Goal: Task Accomplishment & Management: Use online tool/utility

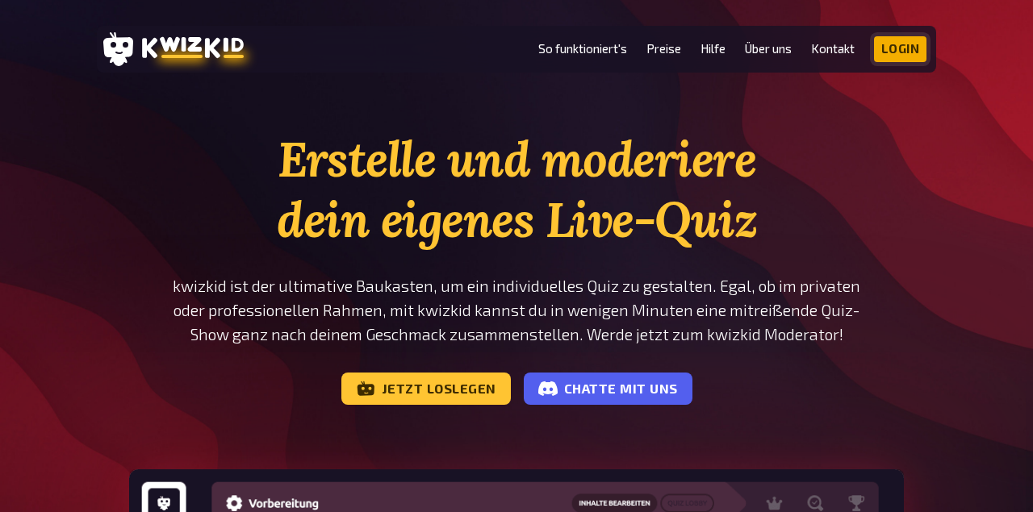
click at [886, 53] on link "Login" at bounding box center [900, 49] width 53 height 26
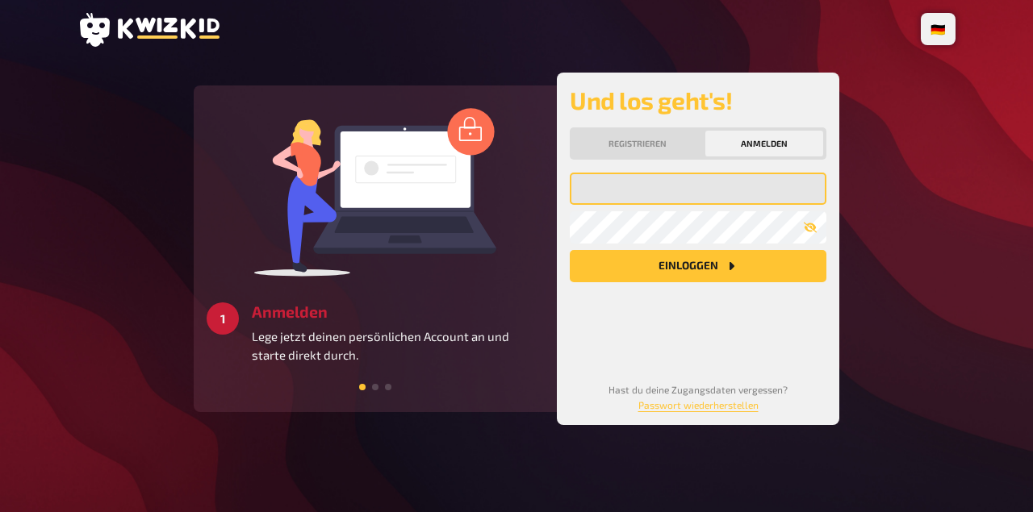
click at [635, 191] on input "email" at bounding box center [698, 189] width 257 height 32
type input "david.fischer91@gmx.de"
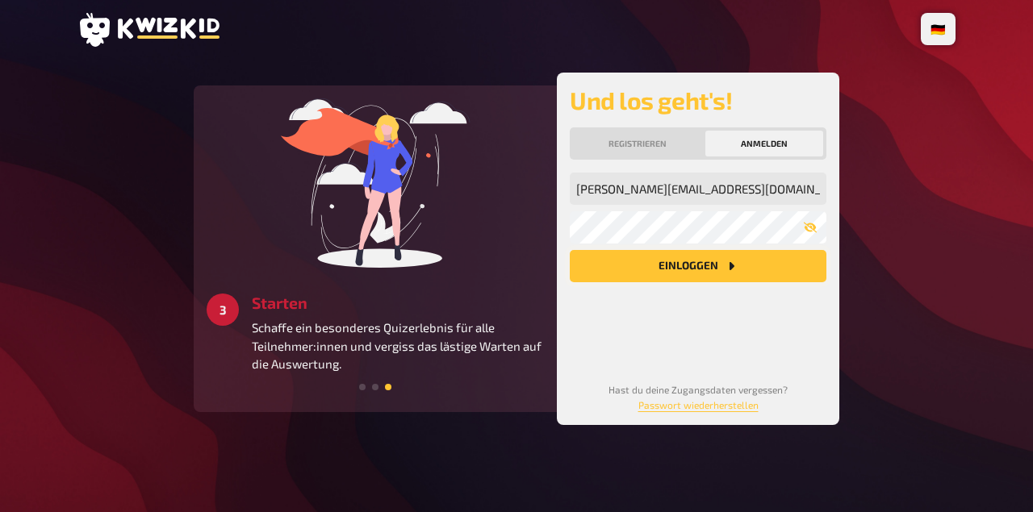
click at [671, 267] on button "Einloggen" at bounding box center [698, 266] width 257 height 32
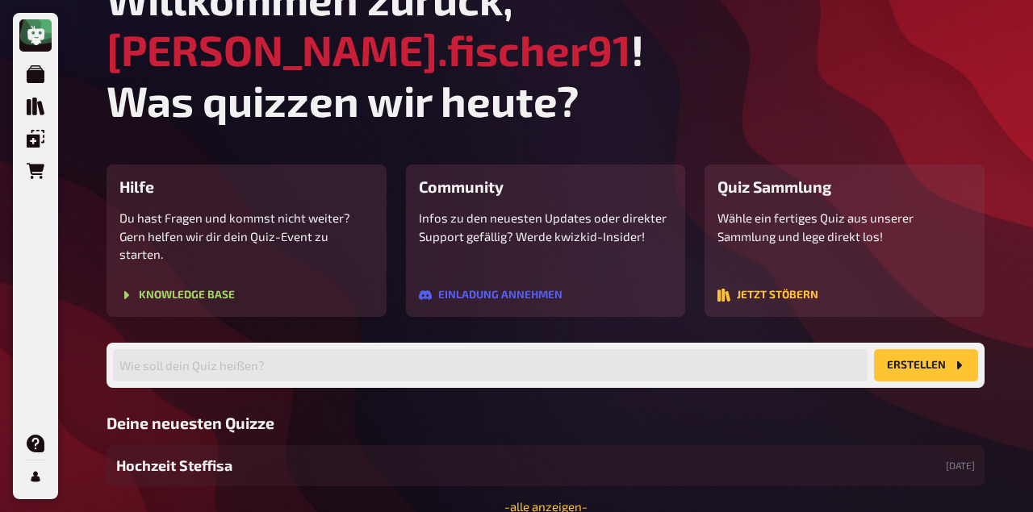
scroll to position [96, 0]
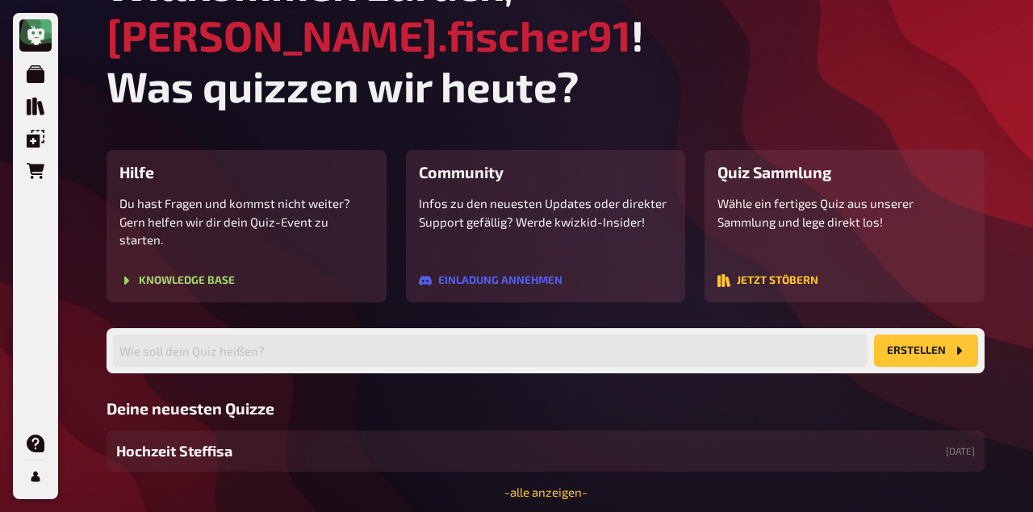
click at [189, 441] on span "Hochzeit Steffisa" at bounding box center [174, 452] width 116 height 22
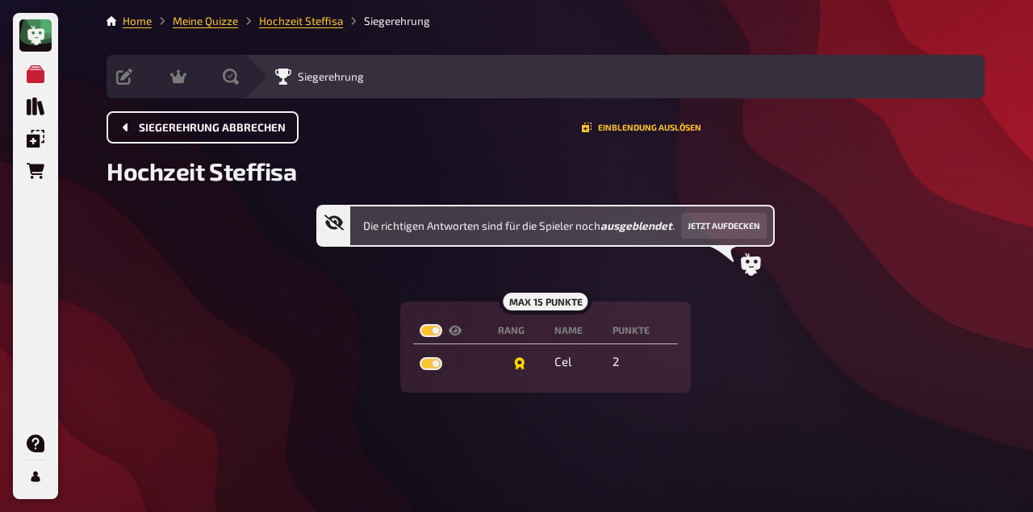
click at [247, 136] on button "Siegerehrung abbrechen" at bounding box center [202, 127] width 192 height 32
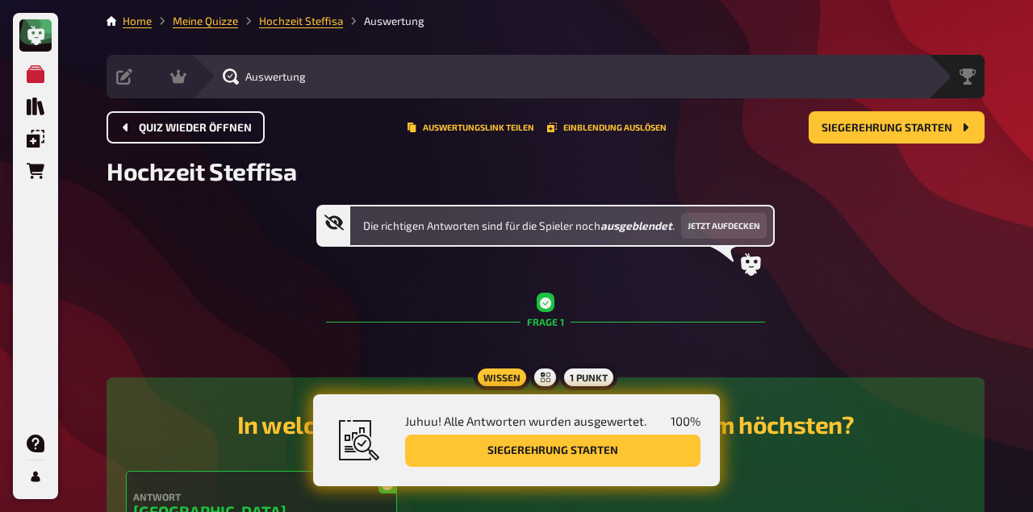
click at [197, 126] on span "Quiz wieder öffnen" at bounding box center [195, 128] width 113 height 11
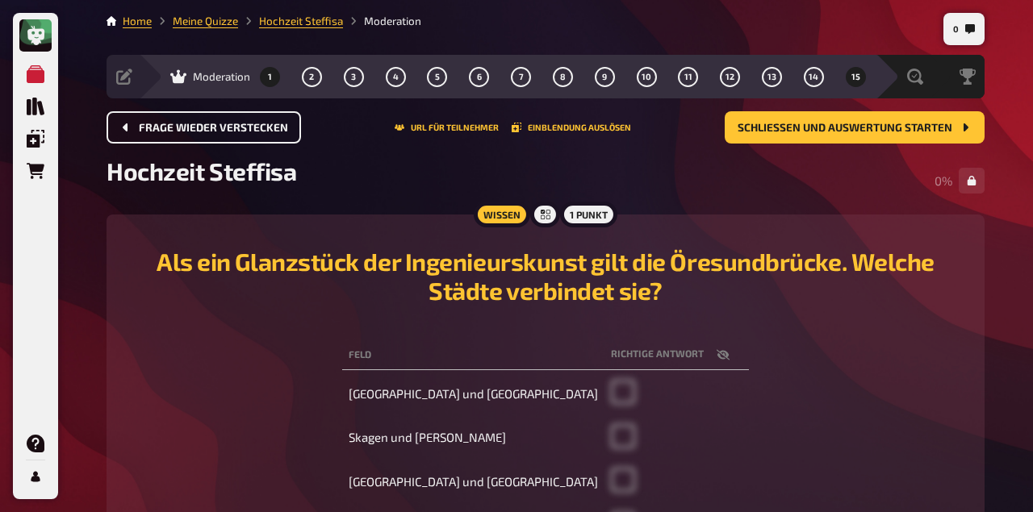
click at [265, 77] on button "1" at bounding box center [270, 77] width 26 height 26
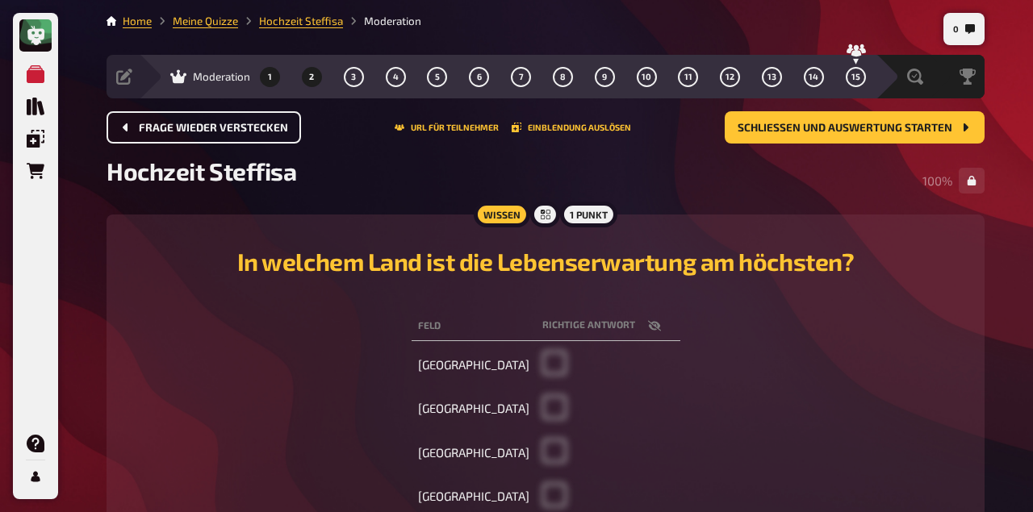
click at [317, 76] on button "2" at bounding box center [312, 77] width 26 height 26
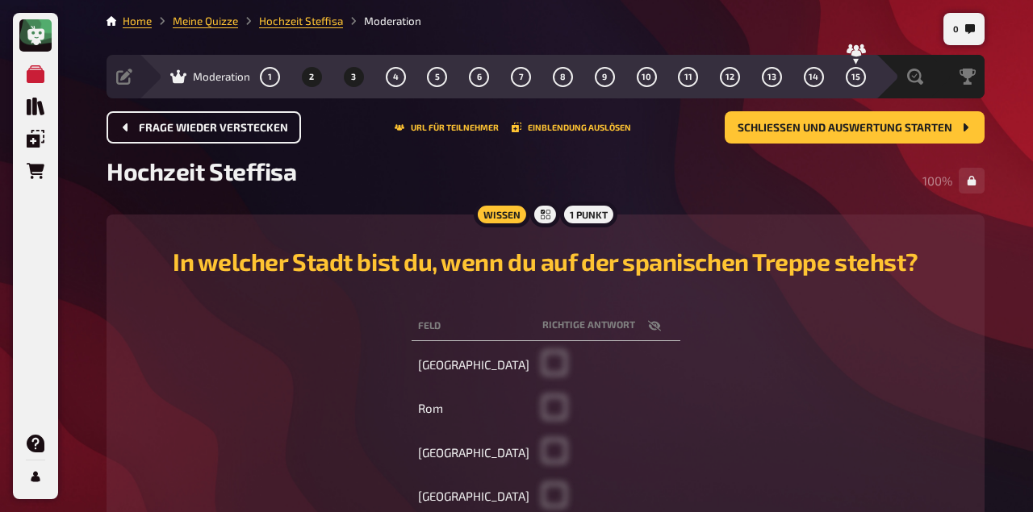
click at [358, 74] on button "3" at bounding box center [353, 77] width 26 height 26
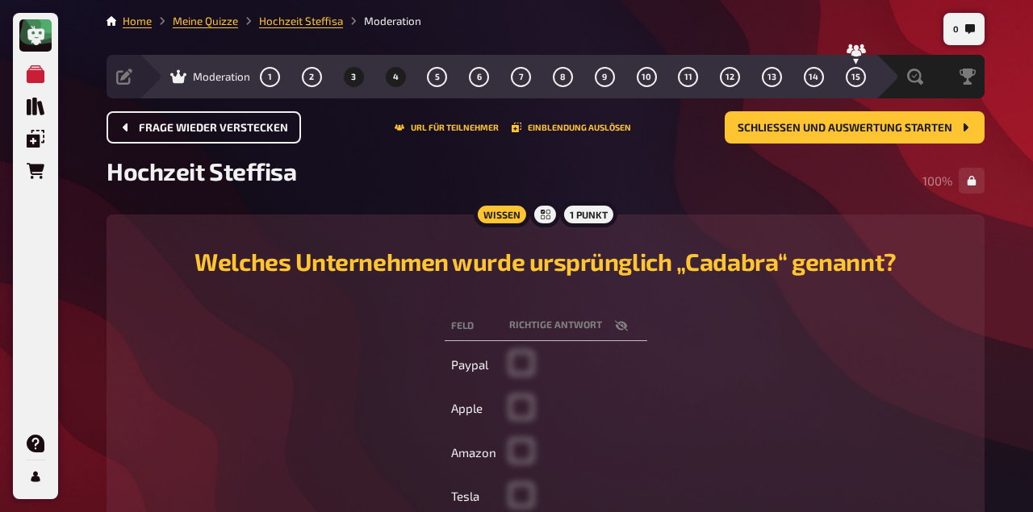
click at [398, 75] on span "4" at bounding box center [396, 77] width 6 height 9
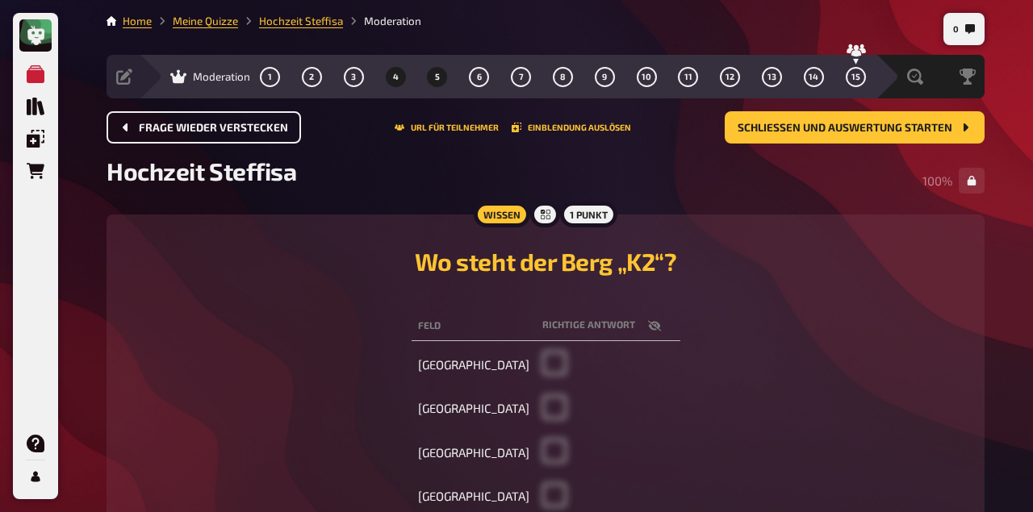
click at [441, 79] on button "5" at bounding box center [437, 77] width 26 height 26
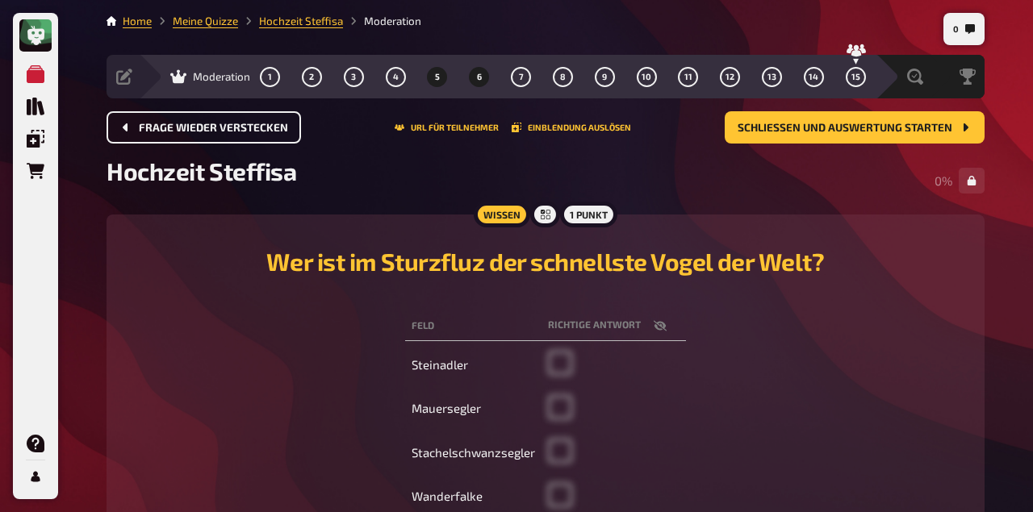
click at [482, 81] on button "6" at bounding box center [479, 77] width 26 height 26
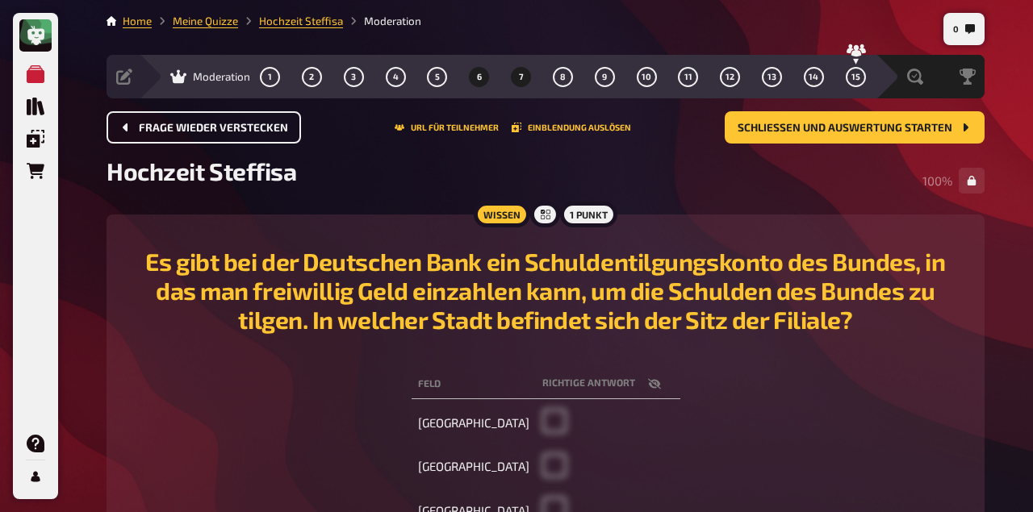
click at [525, 81] on button "7" at bounding box center [521, 77] width 26 height 26
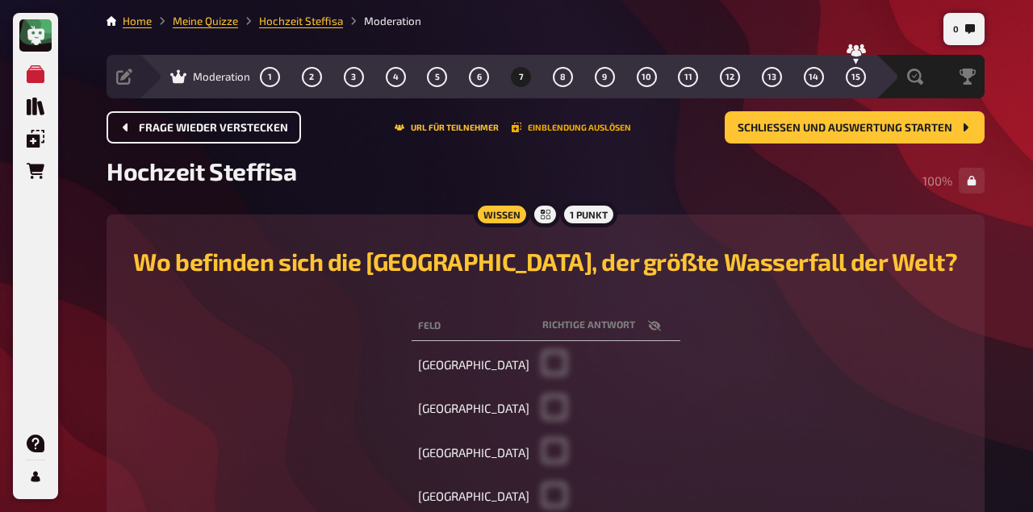
click at [547, 129] on button "Einblendung auslösen" at bounding box center [571, 128] width 119 height 10
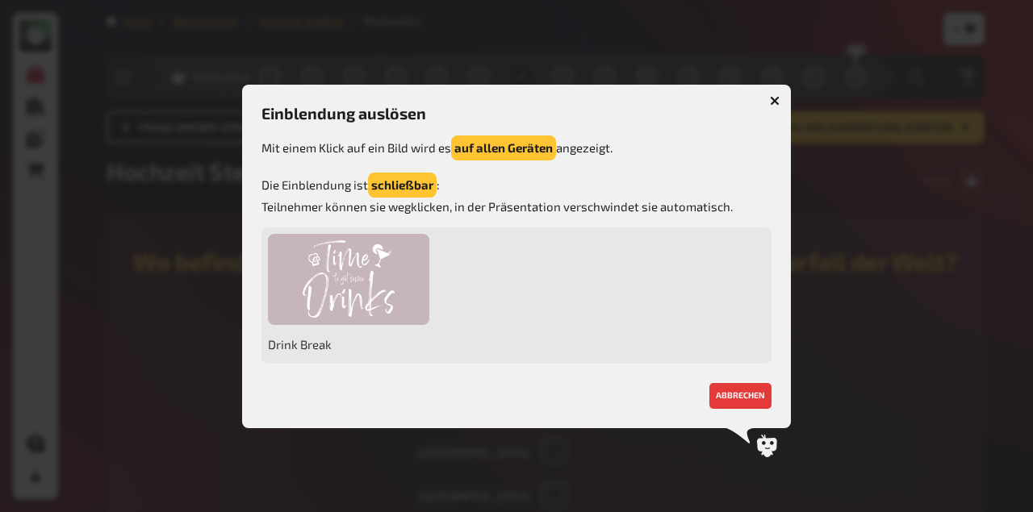
click at [774, 101] on icon "button" at bounding box center [774, 100] width 15 height 15
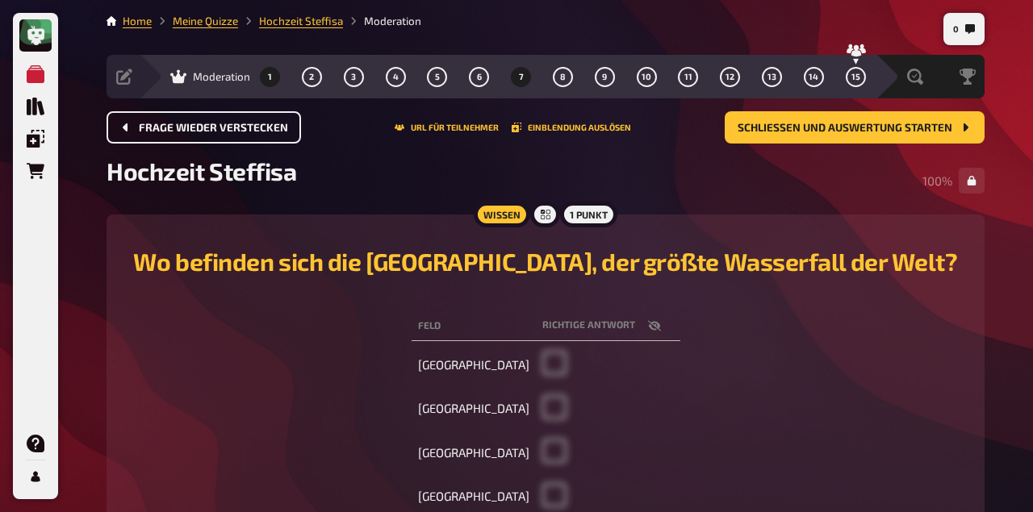
click at [278, 79] on button "1" at bounding box center [270, 77] width 26 height 26
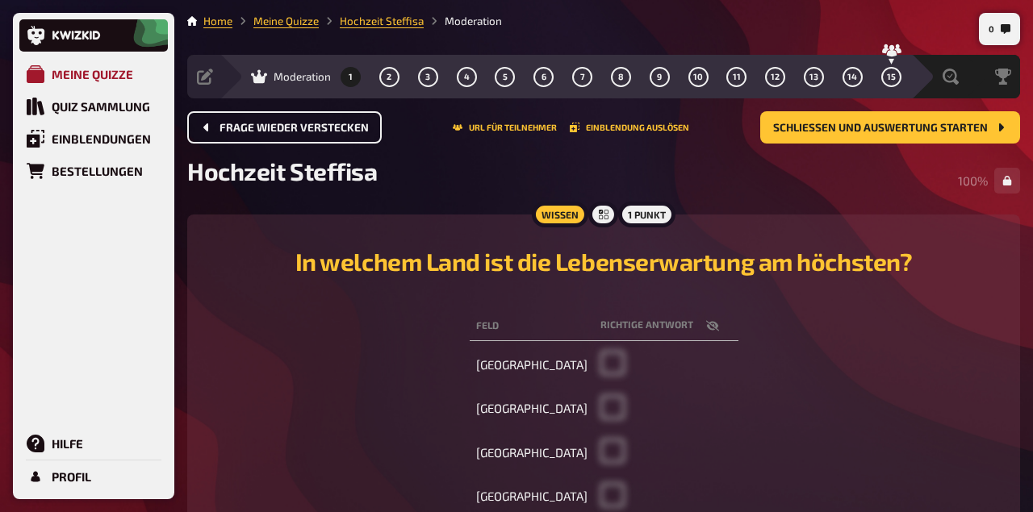
click at [94, 82] on link "Meine Quizze" at bounding box center [93, 74] width 148 height 32
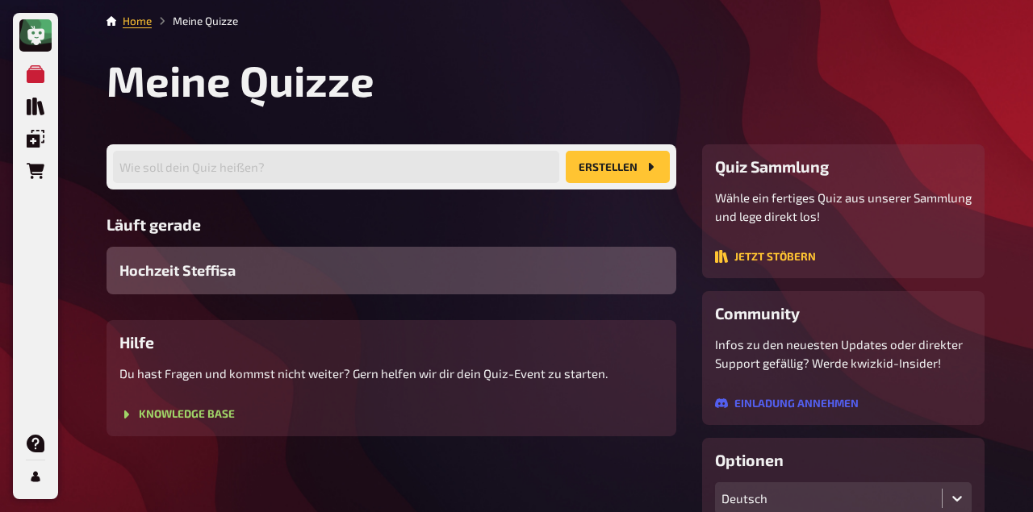
click at [435, 277] on div "Hochzeit Steffisa" at bounding box center [391, 271] width 570 height 48
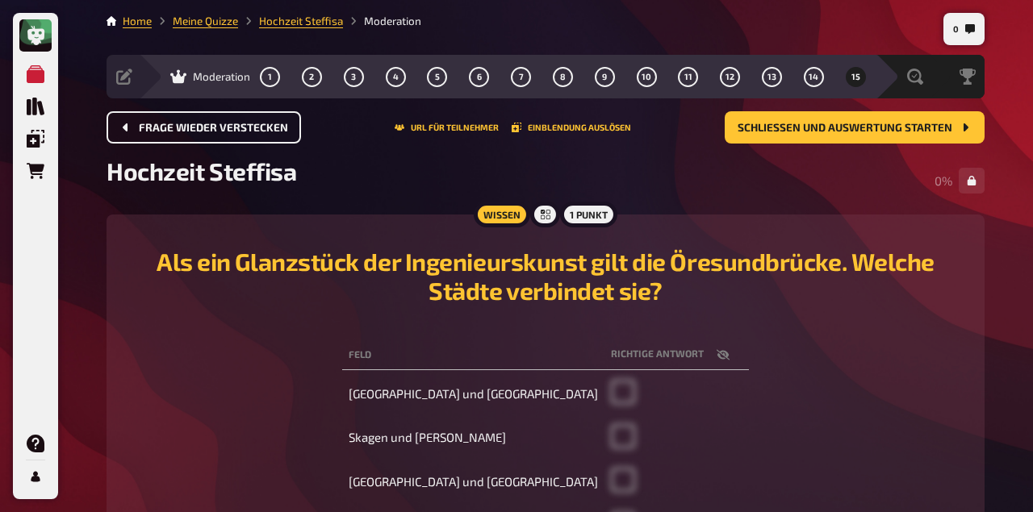
click at [216, 135] on button "Frage wieder verstecken" at bounding box center [203, 127] width 194 height 32
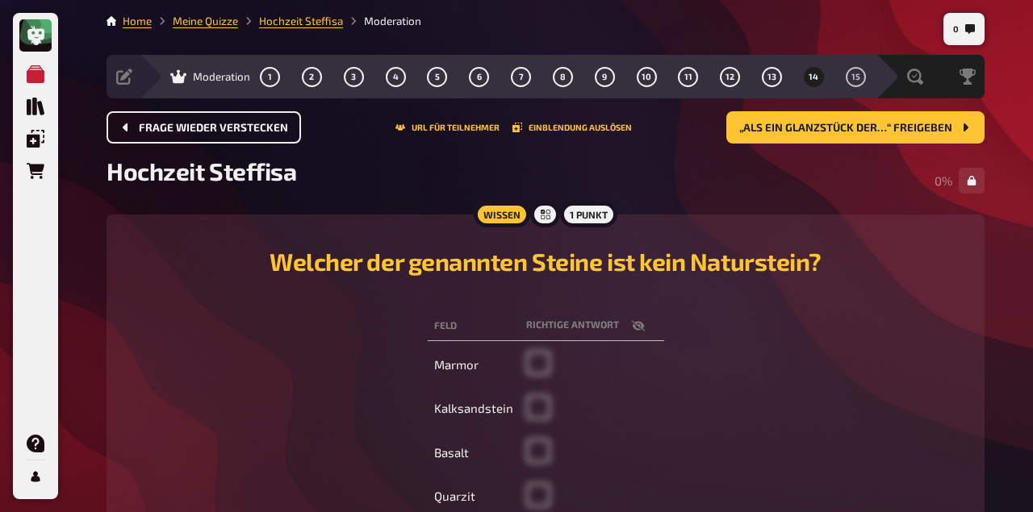
click at [216, 135] on button "Frage wieder verstecken" at bounding box center [203, 127] width 194 height 32
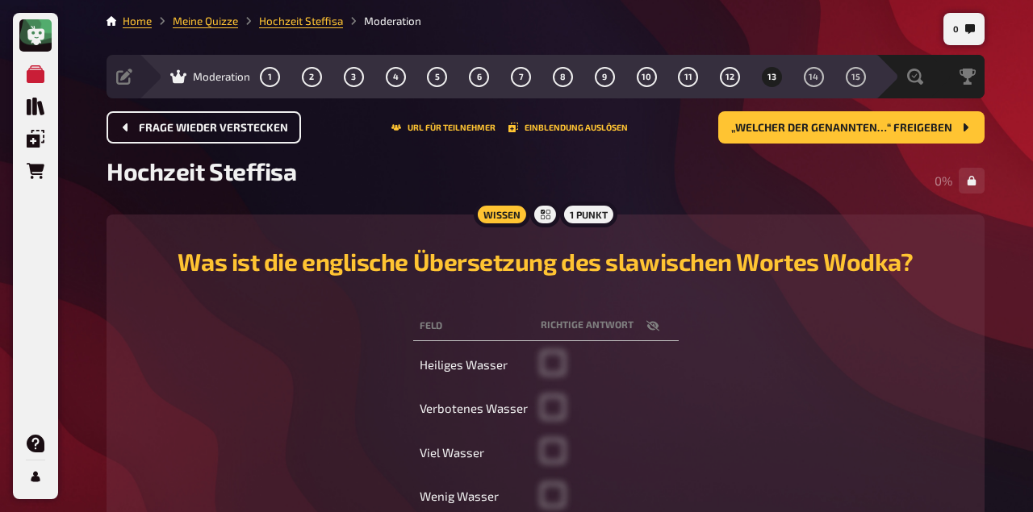
click at [216, 135] on button "Frage wieder verstecken" at bounding box center [203, 127] width 194 height 32
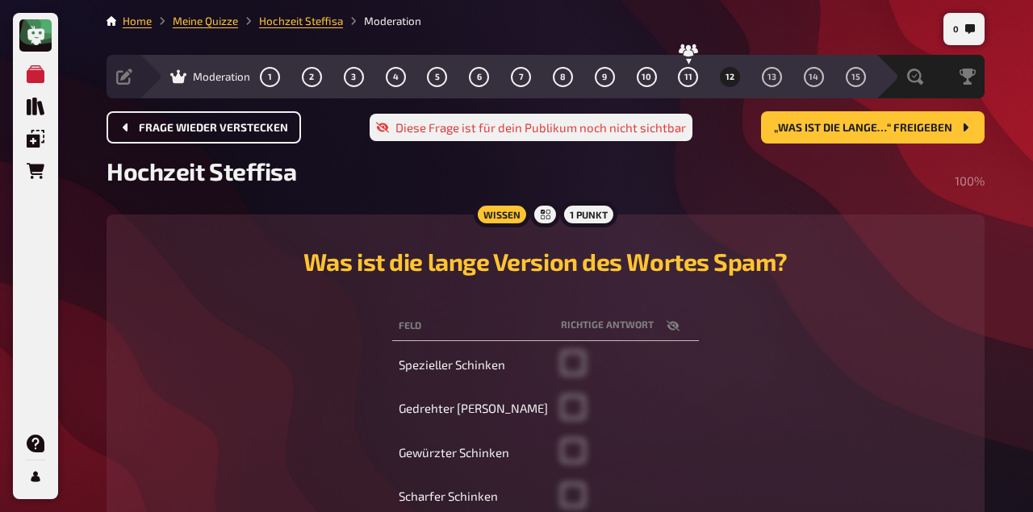
click at [216, 135] on button "Frage wieder verstecken" at bounding box center [203, 127] width 194 height 32
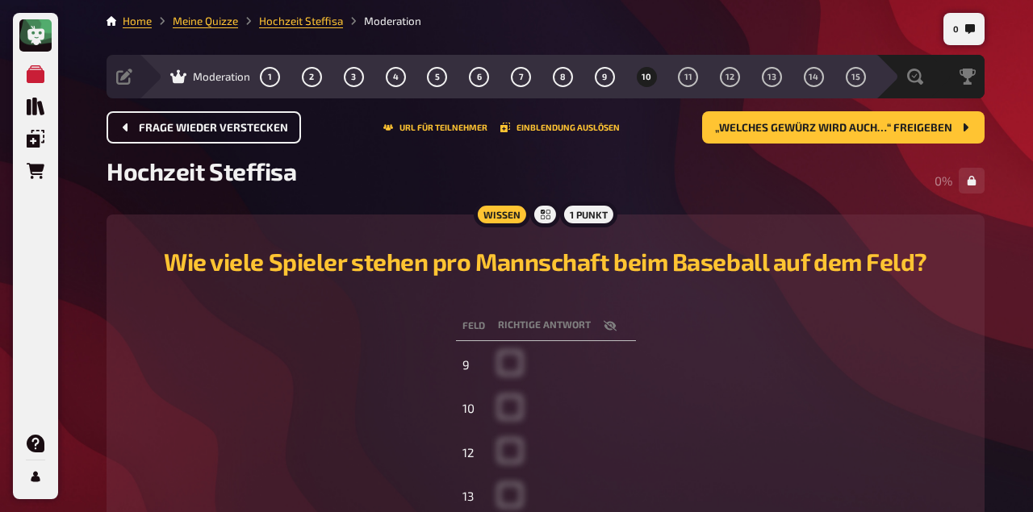
click at [218, 135] on button "Frage wieder verstecken" at bounding box center [203, 127] width 194 height 32
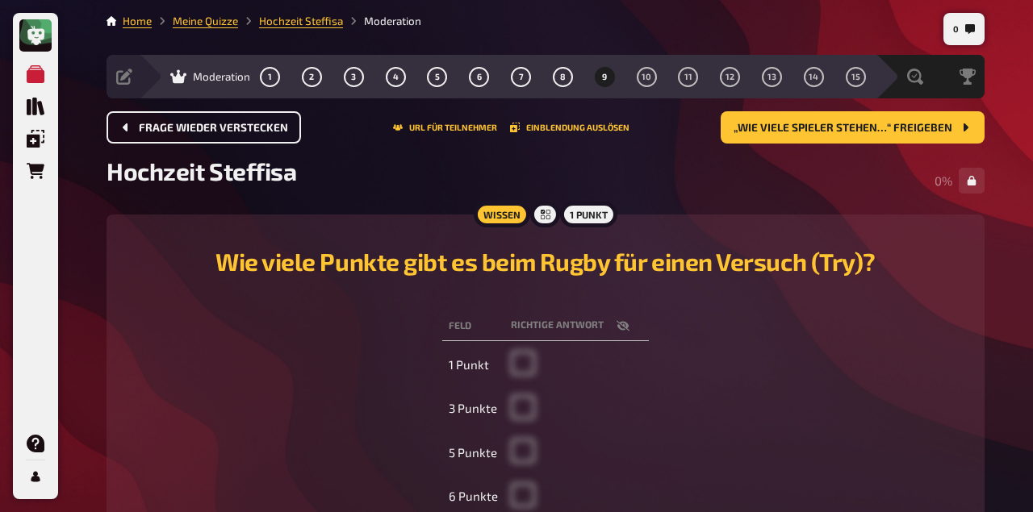
click at [218, 135] on button "Frage wieder verstecken" at bounding box center [203, 127] width 194 height 32
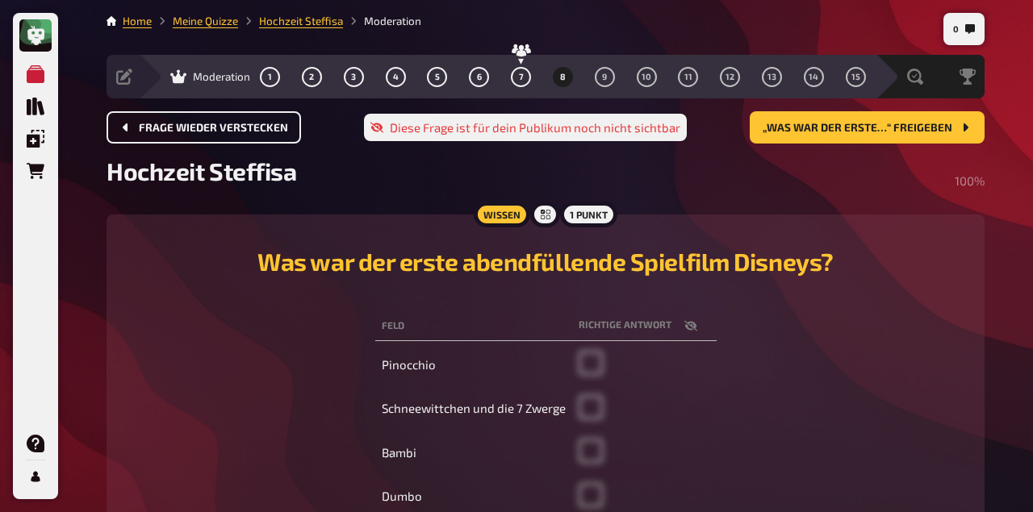
click at [218, 135] on button "Frage wieder verstecken" at bounding box center [203, 127] width 194 height 32
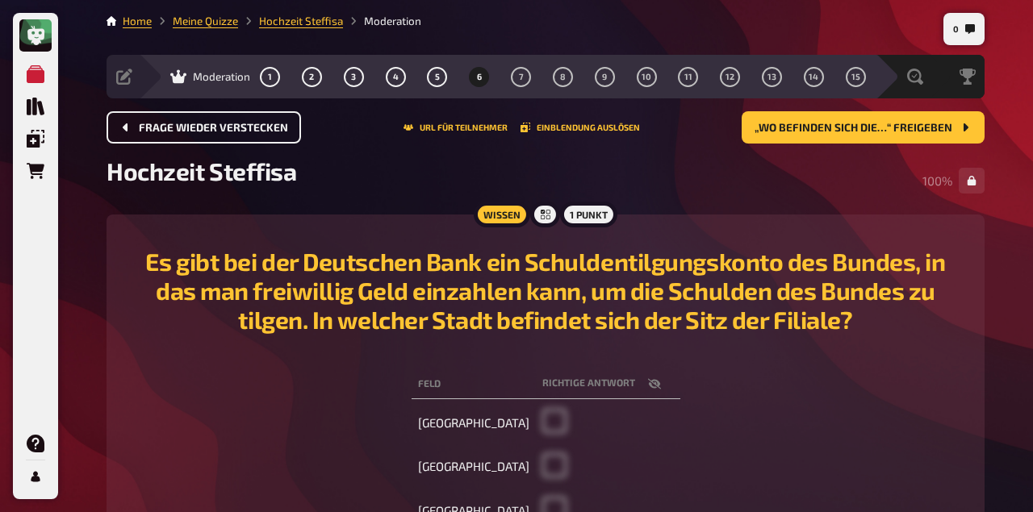
click at [218, 135] on button "Frage wieder verstecken" at bounding box center [203, 127] width 194 height 32
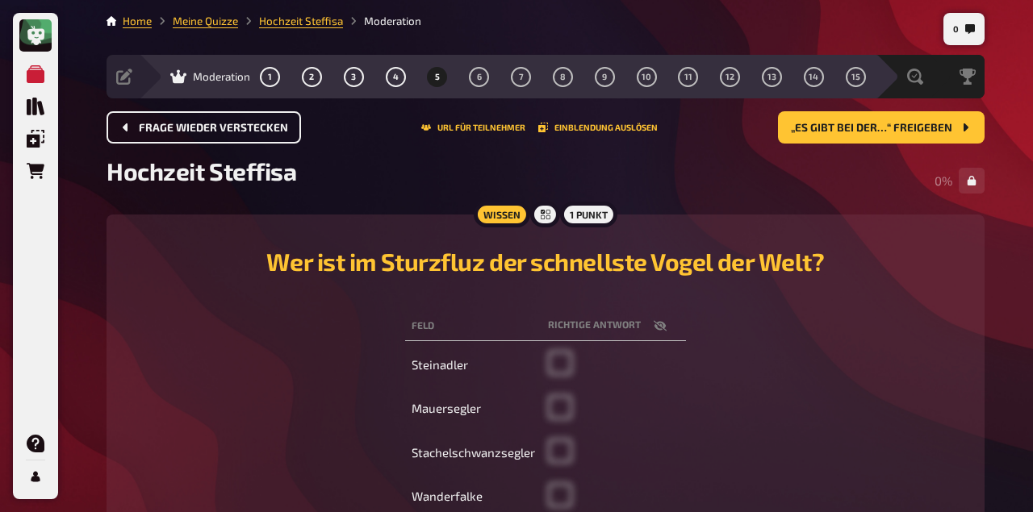
click at [218, 135] on button "Frage wieder verstecken" at bounding box center [203, 127] width 194 height 32
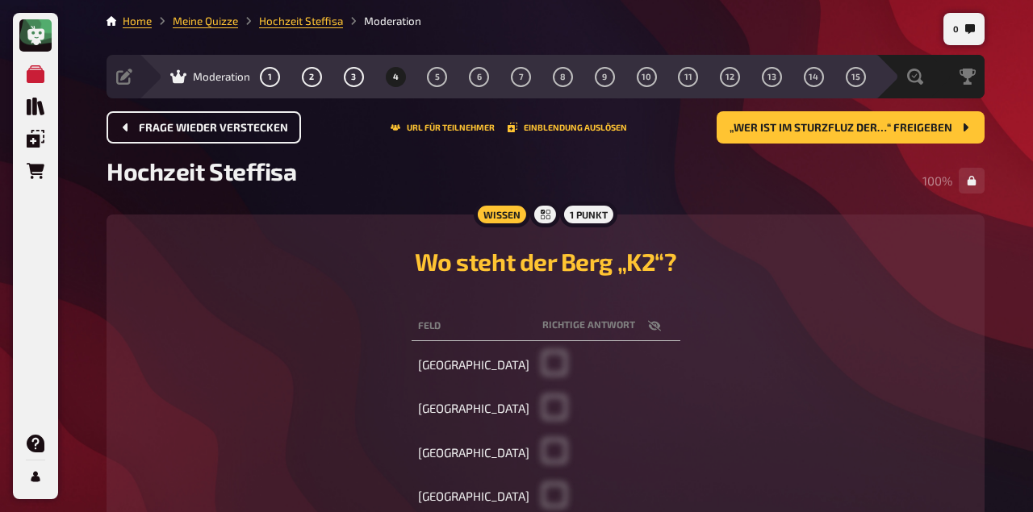
click at [218, 135] on button "Frage wieder verstecken" at bounding box center [203, 127] width 194 height 32
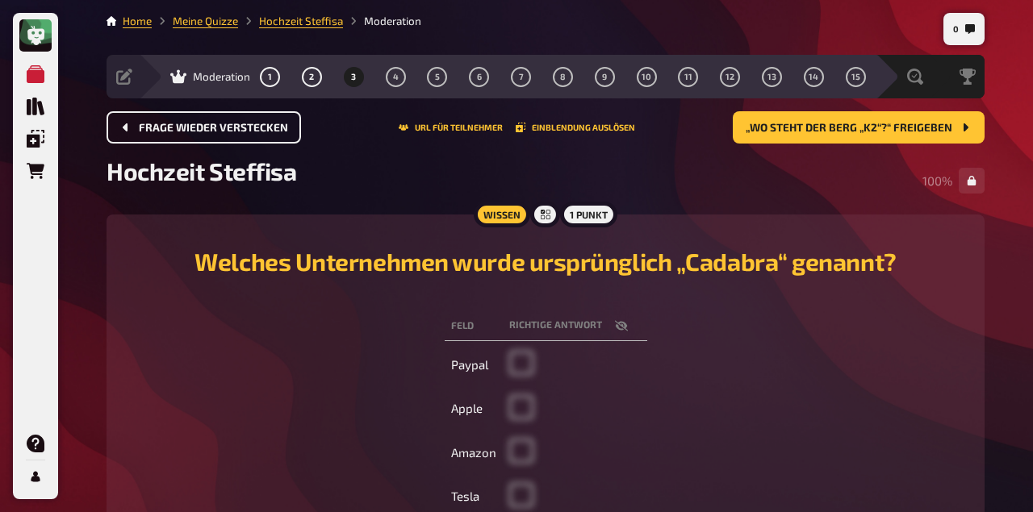
click at [218, 135] on button "Frage wieder verstecken" at bounding box center [203, 127] width 194 height 32
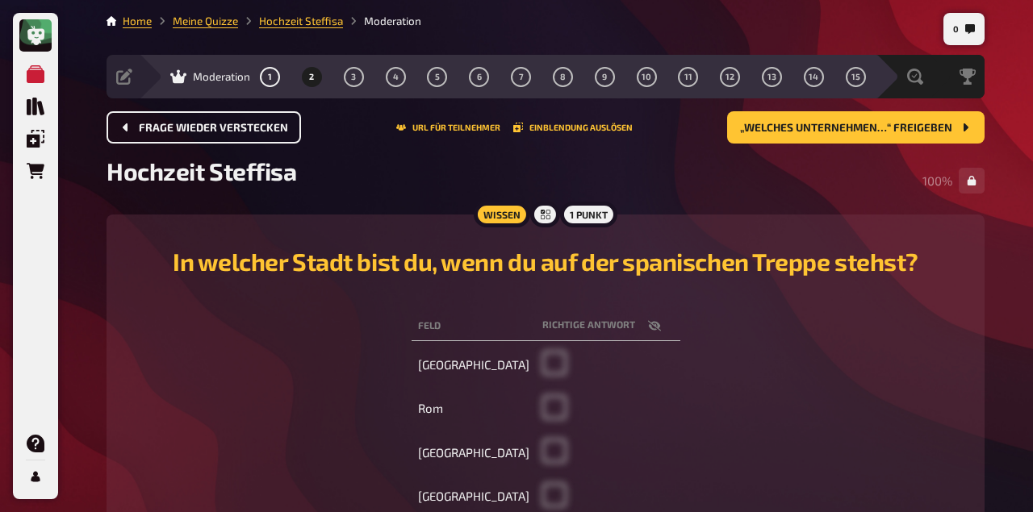
click at [218, 135] on button "Frage wieder verstecken" at bounding box center [203, 127] width 194 height 32
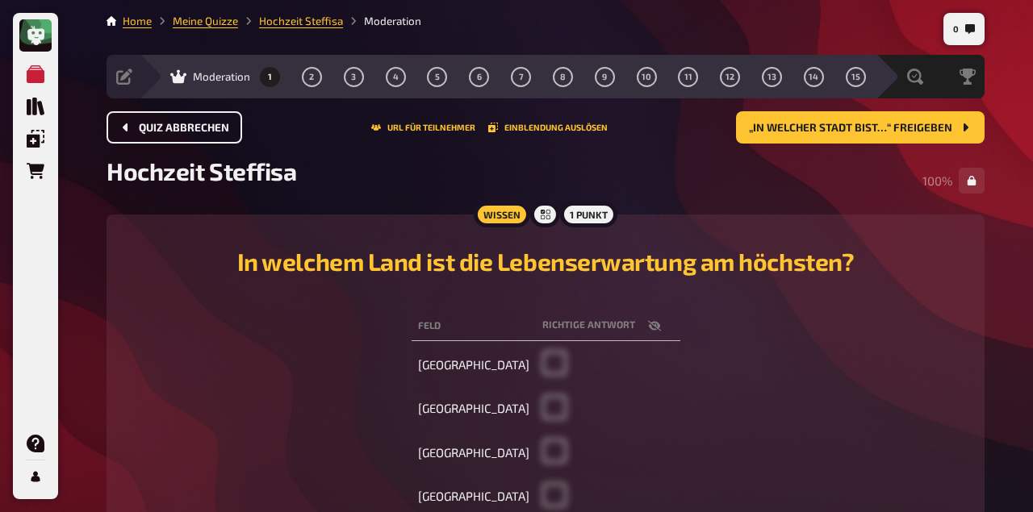
click at [218, 135] on button "Quiz abbrechen" at bounding box center [174, 127] width 136 height 32
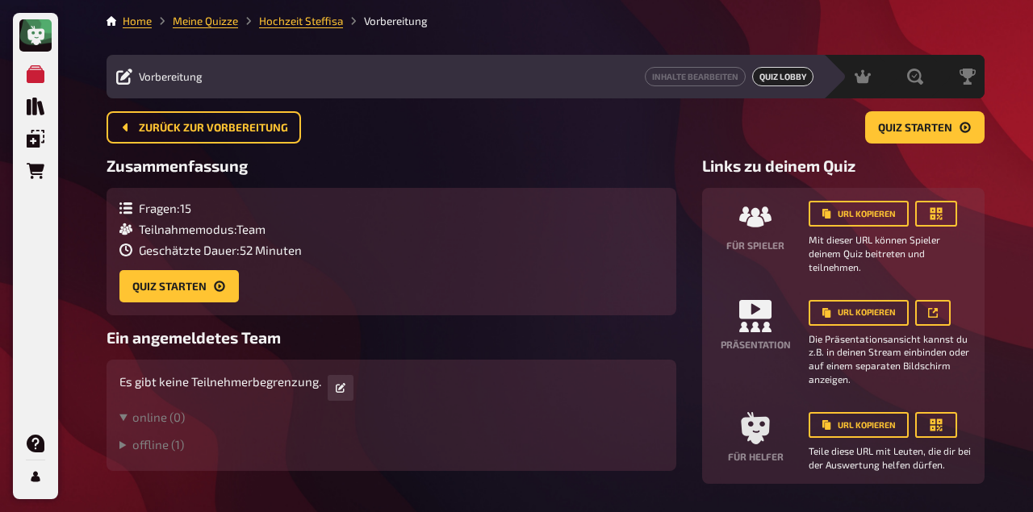
click at [218, 135] on button "Zurück zur Vorbereitung" at bounding box center [203, 127] width 194 height 32
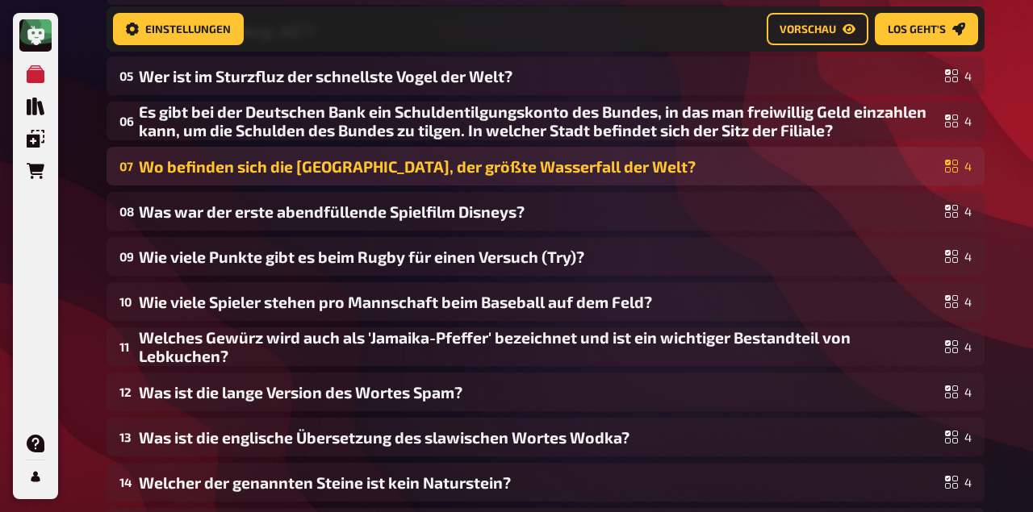
scroll to position [603, 0]
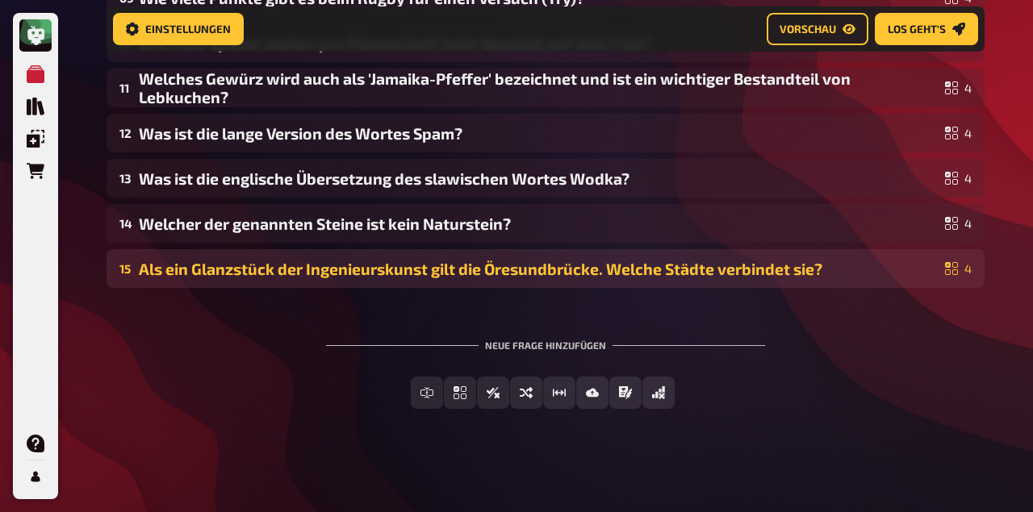
click at [950, 264] on icon at bounding box center [951, 268] width 13 height 13
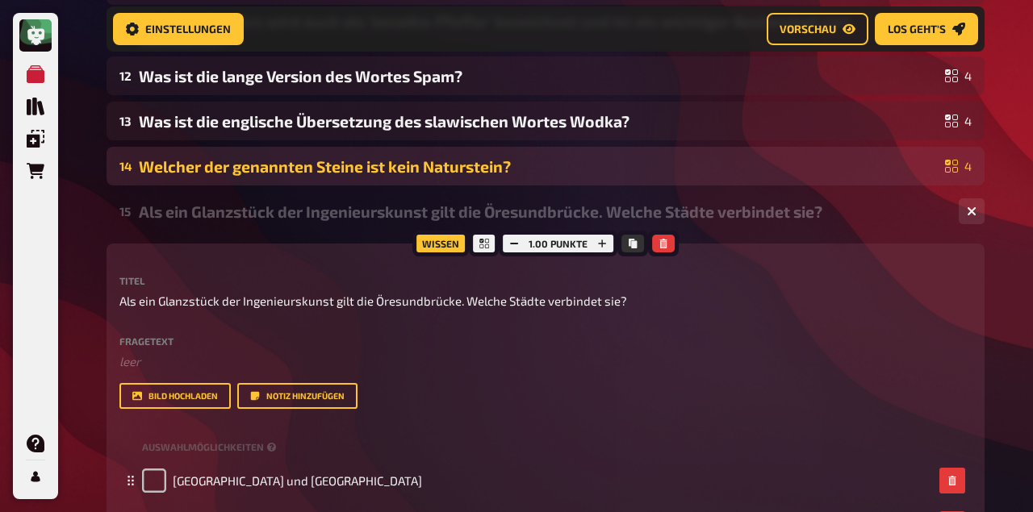
scroll to position [667, 0]
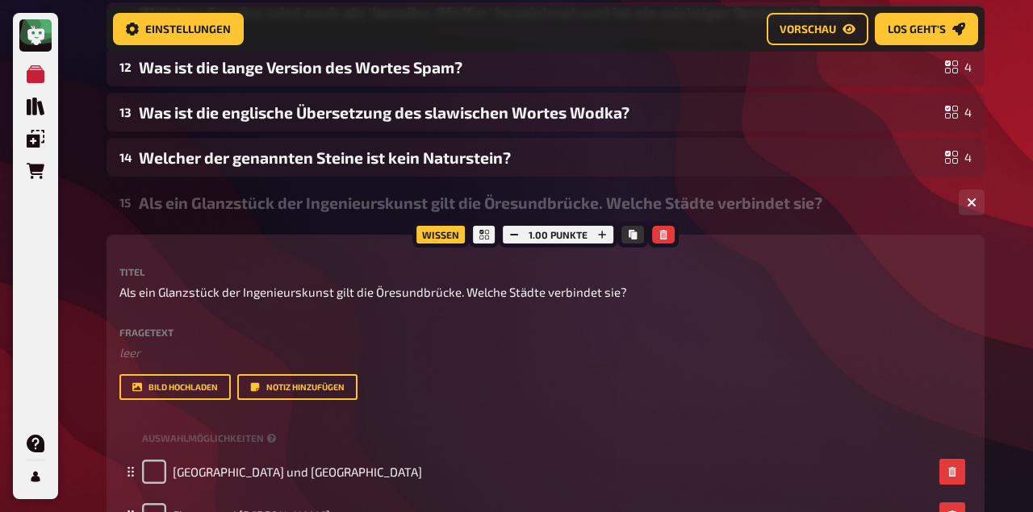
click at [580, 239] on div "1.00 Punkte" at bounding box center [558, 235] width 119 height 26
click at [491, 234] on div at bounding box center [484, 235] width 29 height 26
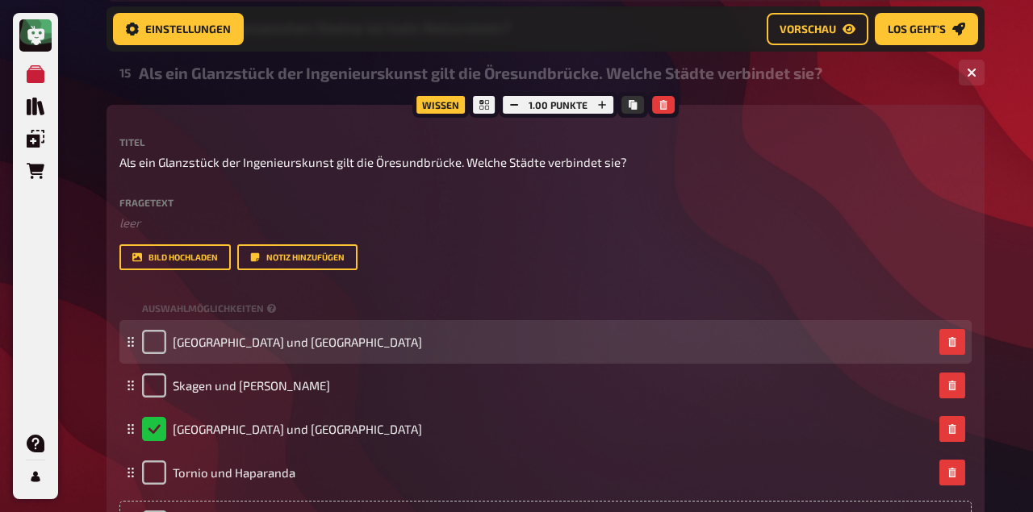
scroll to position [796, 0]
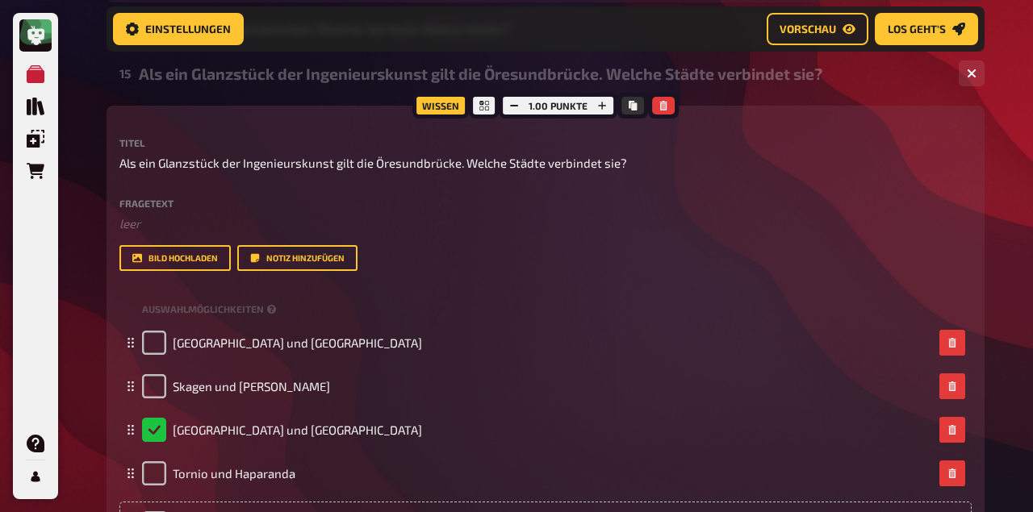
click at [456, 107] on div "Wissen" at bounding box center [440, 106] width 56 height 26
click at [481, 111] on icon at bounding box center [484, 106] width 10 height 10
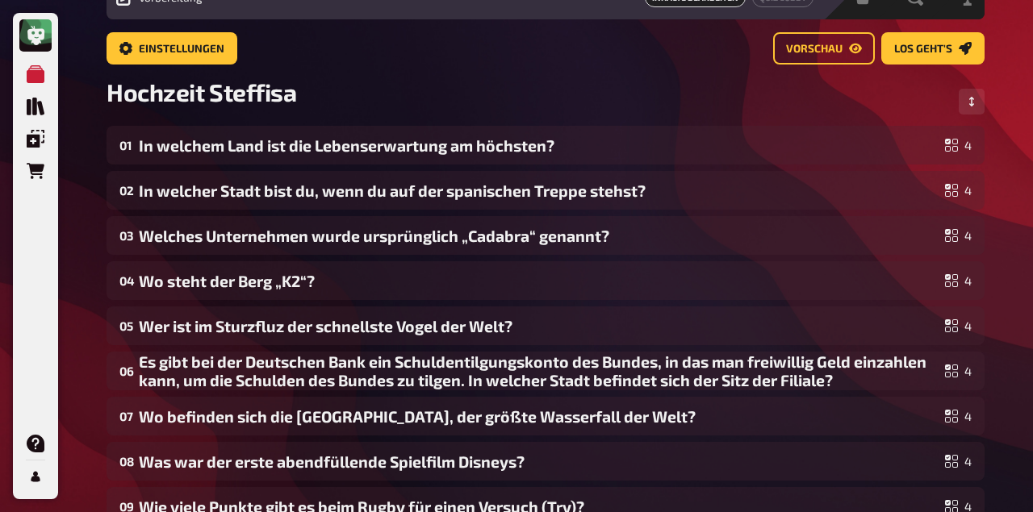
scroll to position [0, 0]
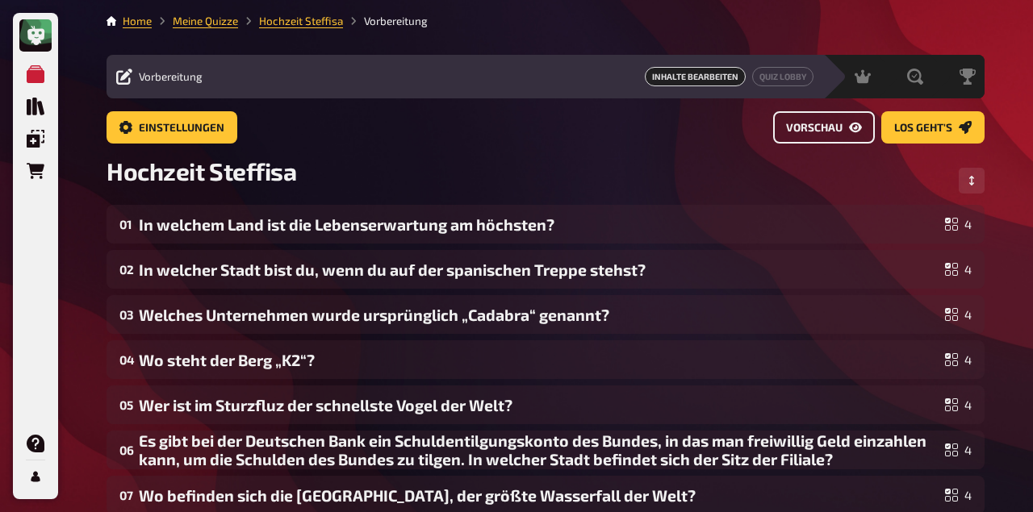
click at [846, 130] on button "Vorschau" at bounding box center [824, 127] width 102 height 32
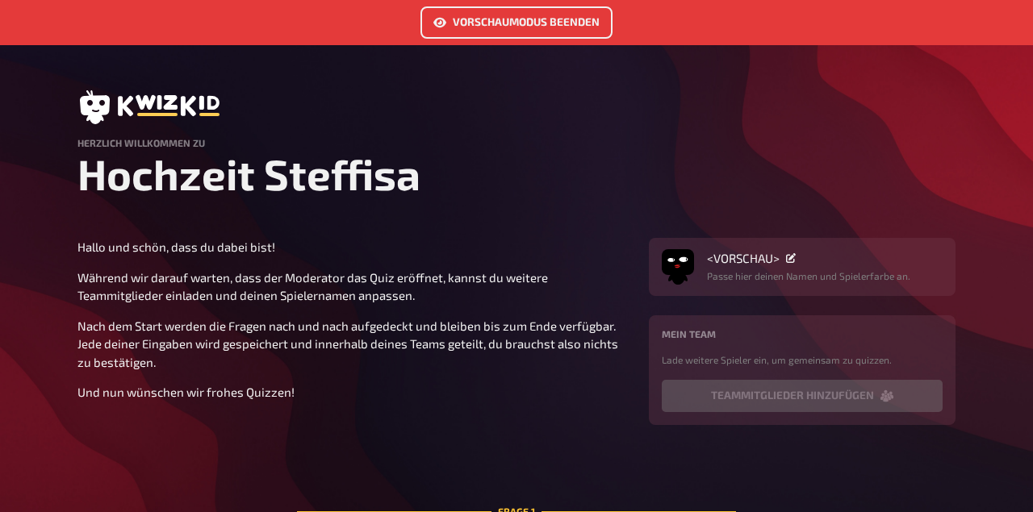
click at [614, 380] on div "Hallo und schön, dass du dabei bist! Während wir darauf warten, dass der Modera…" at bounding box center [353, 320] width 552 height 164
click at [564, 29] on button "Vorschaumodus beenden" at bounding box center [516, 22] width 192 height 32
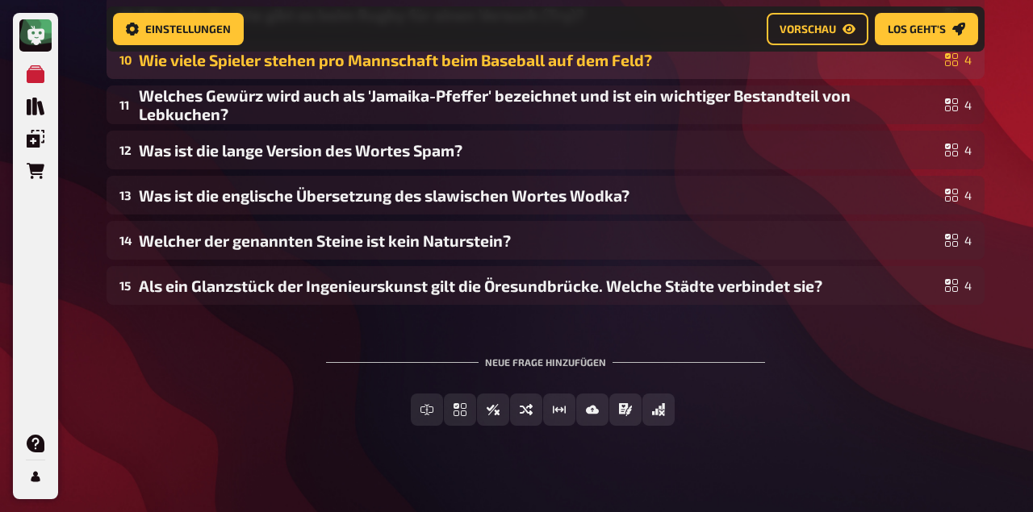
scroll to position [603, 0]
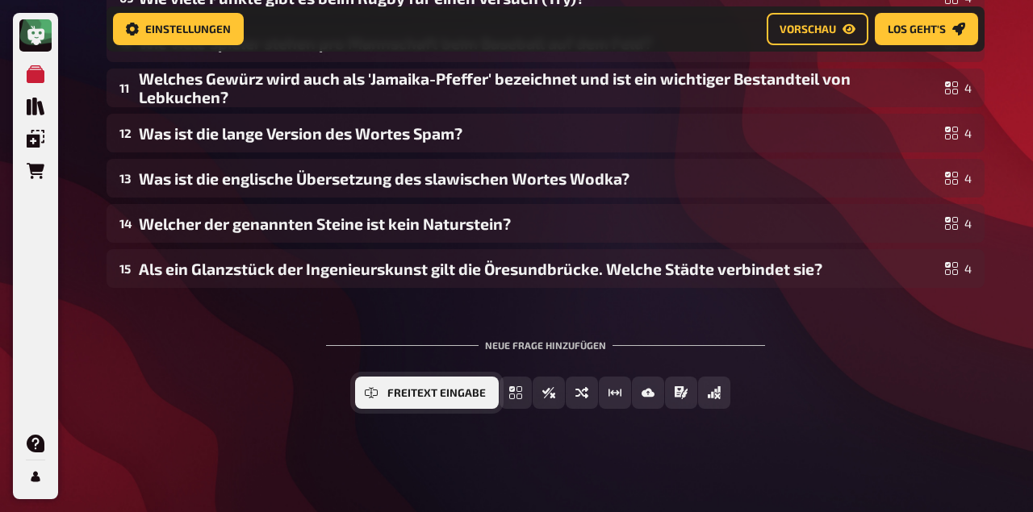
click at [372, 399] on icon "Freitext Eingabe" at bounding box center [371, 392] width 13 height 13
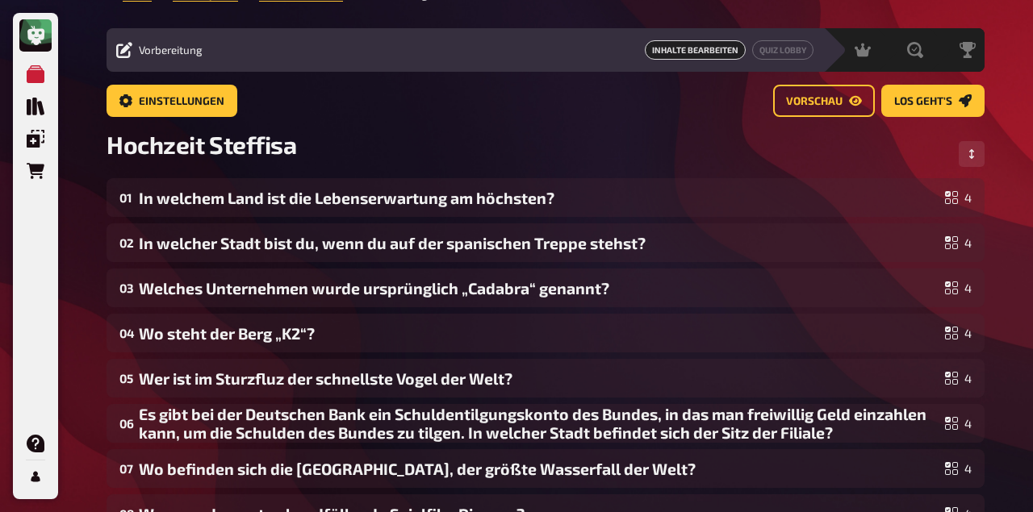
scroll to position [0, 0]
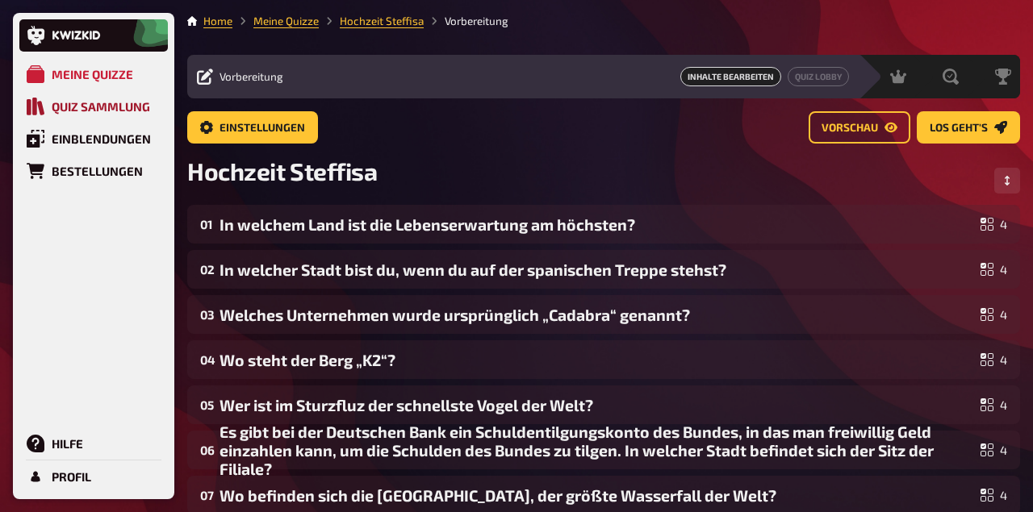
click at [112, 109] on div "Quiz Sammlung" at bounding box center [101, 106] width 98 height 15
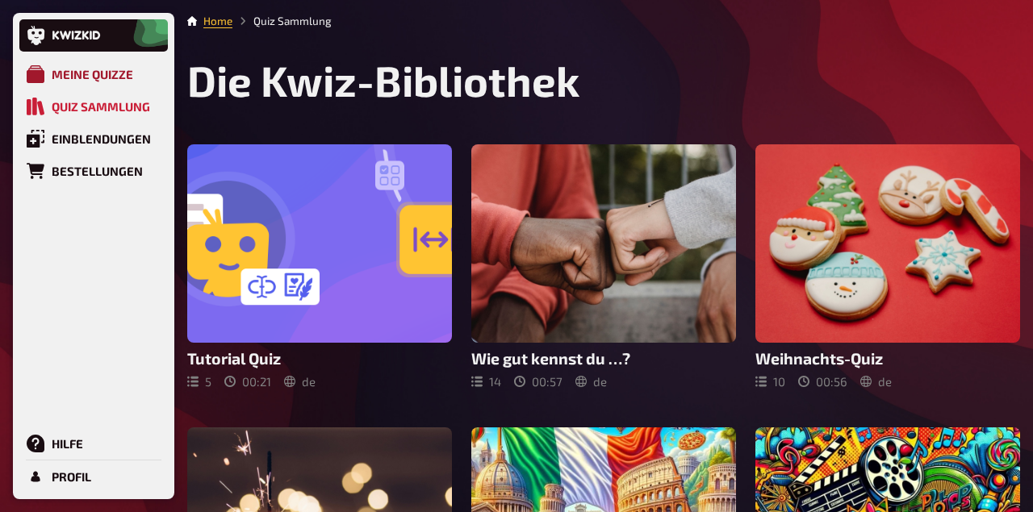
click at [60, 71] on div "Meine Quizze" at bounding box center [92, 74] width 81 height 15
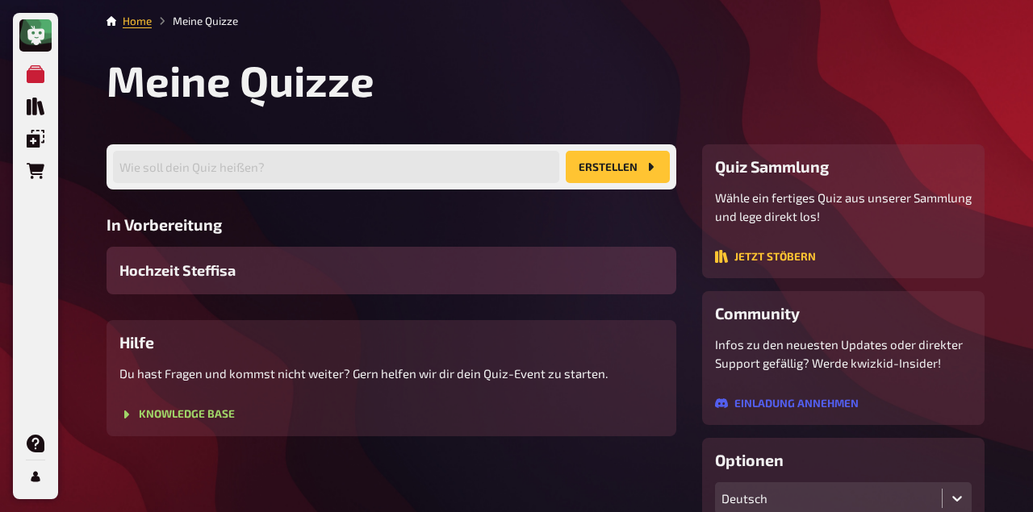
click at [384, 282] on div "Hochzeit Steffisa" at bounding box center [391, 271] width 570 height 48
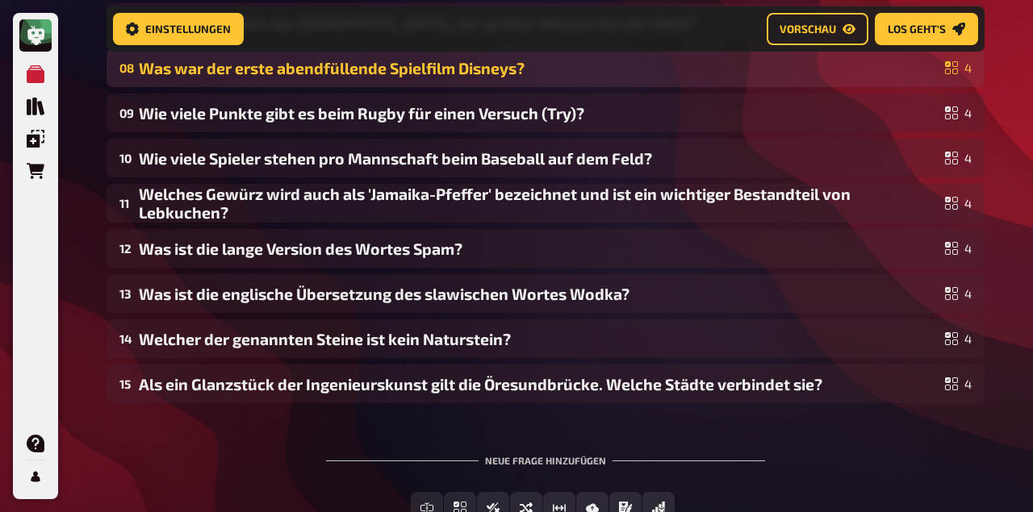
scroll to position [488, 0]
